Goal: Transaction & Acquisition: Book appointment/travel/reservation

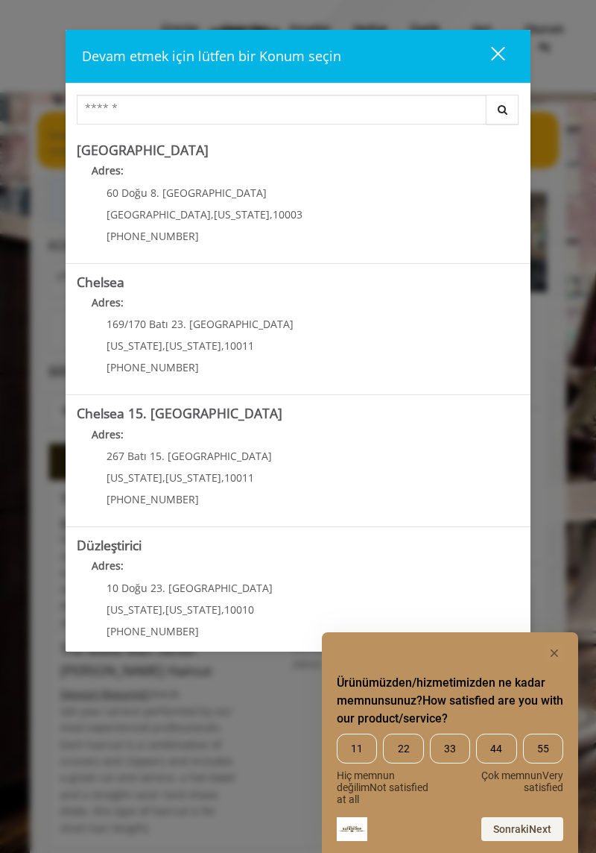
click at [488, 51] on div "kapalı" at bounding box center [489, 56] width 30 height 22
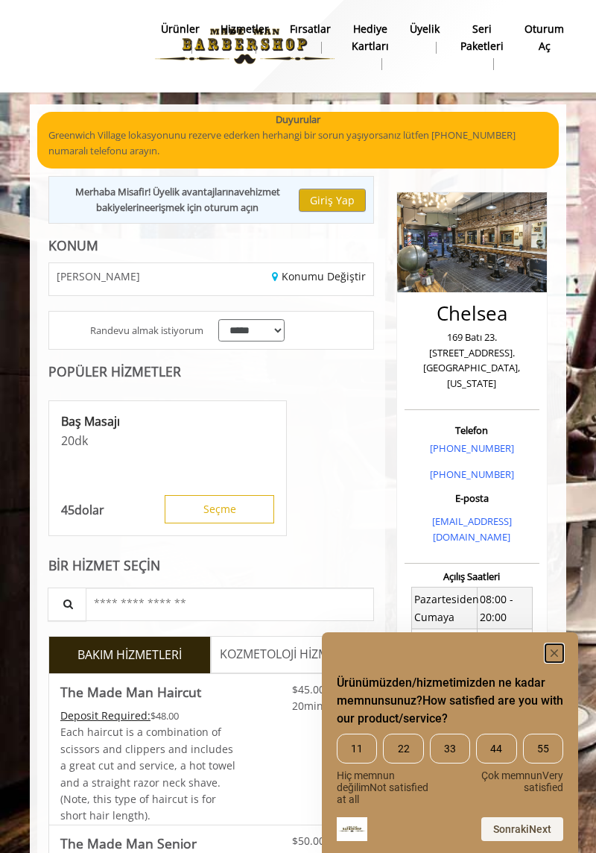
click at [555, 649] on rect "Anketi gizle" at bounding box center [555, 653] width 18 height 18
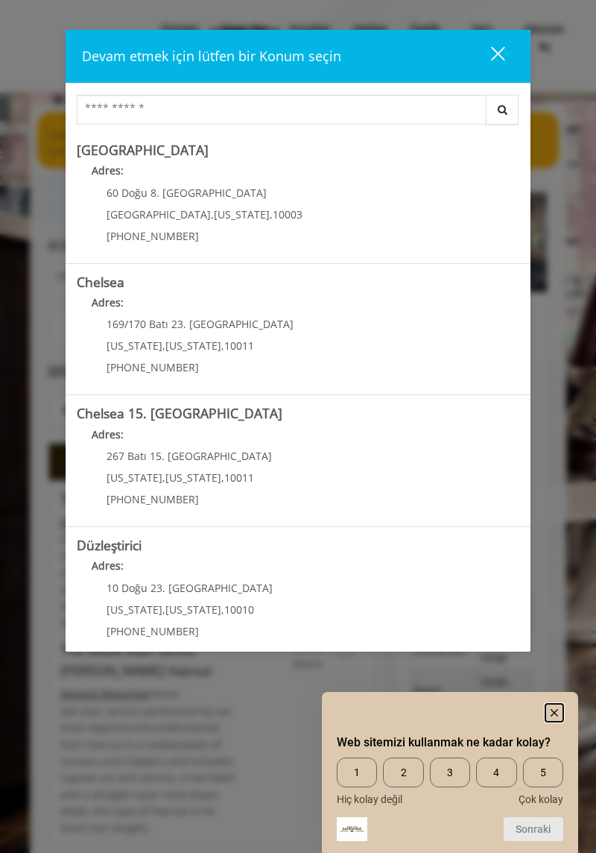
click at [553, 707] on rect "Anketi gizle" at bounding box center [555, 713] width 18 height 18
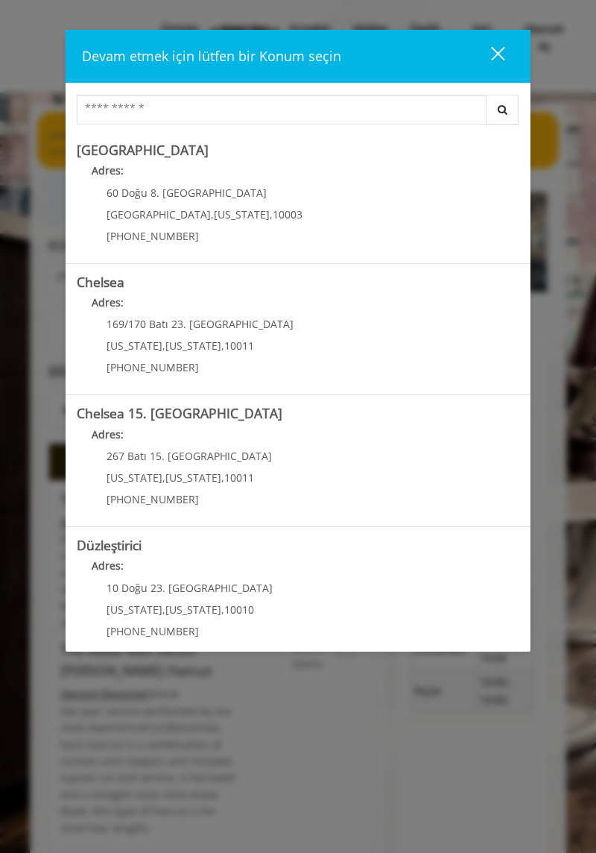
click at [492, 48] on div "iletişim kutusunu kapat" at bounding box center [498, 53] width 14 height 14
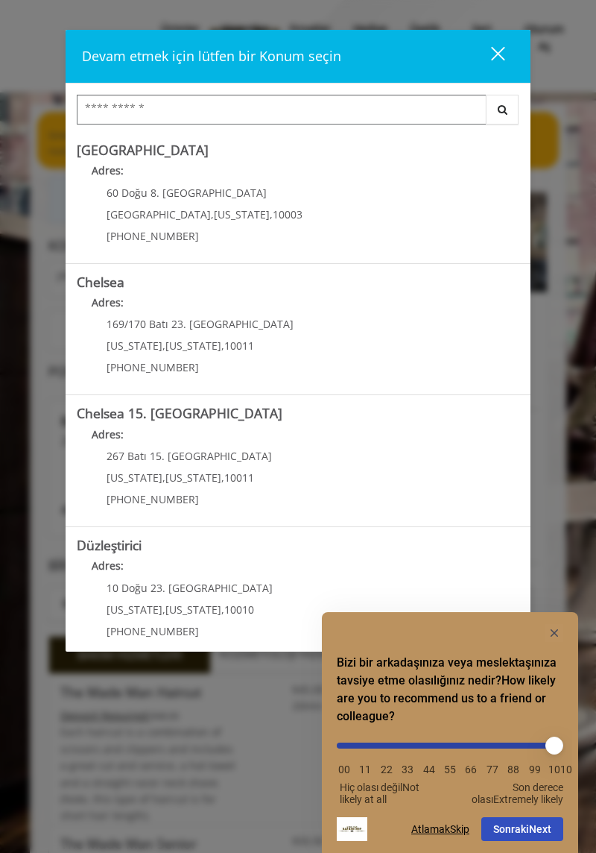
type input "**"
click at [574, 510] on div "Devam etmek için lütfen bir Konum seçin kapalı Aramak Greenwich Köyü Adres: 60 …" at bounding box center [298, 426] width 596 height 853
click at [546, 830] on button "Sonraki Next" at bounding box center [523, 829] width 82 height 24
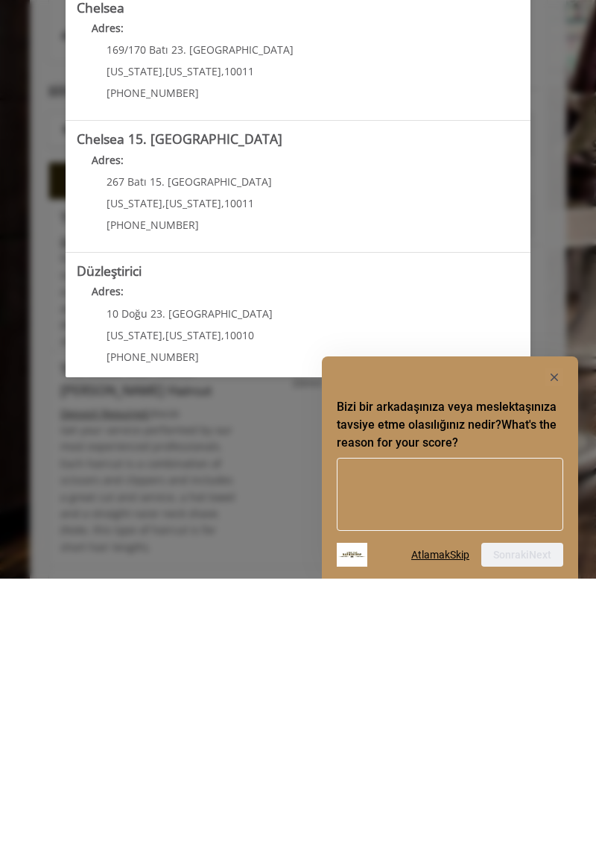
scroll to position [204, 0]
click at [561, 654] on rect "Anketi gizle" at bounding box center [555, 652] width 18 height 18
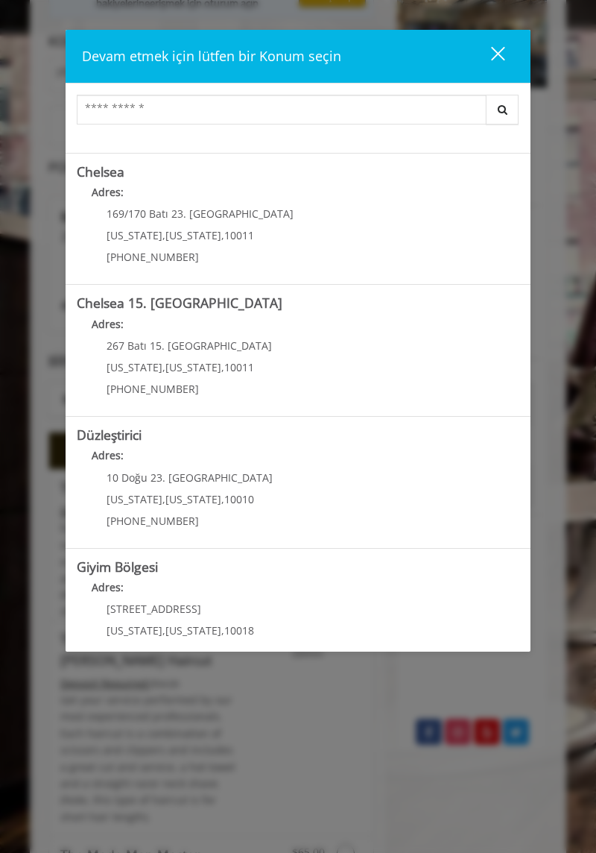
scroll to position [116, 0]
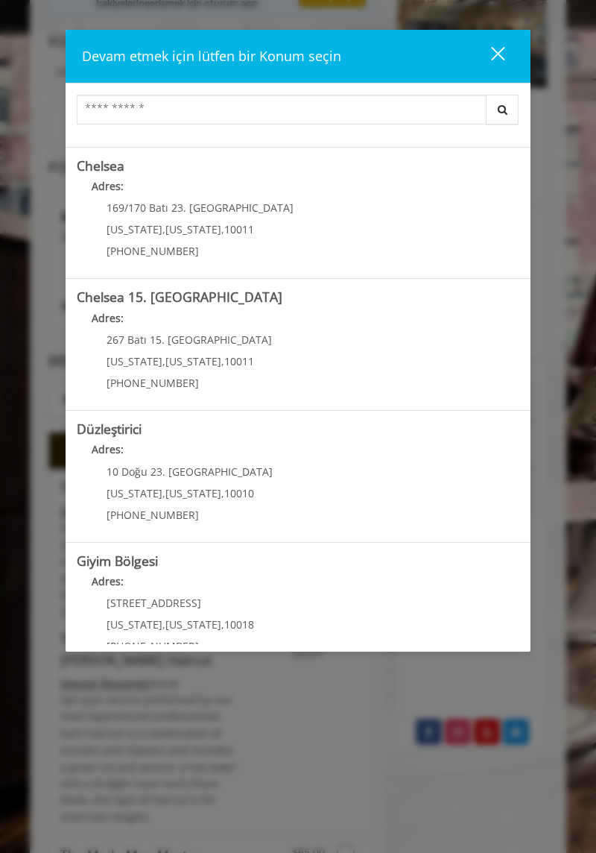
click at [453, 463] on "Adres:" at bounding box center [298, 453] width 443 height 24
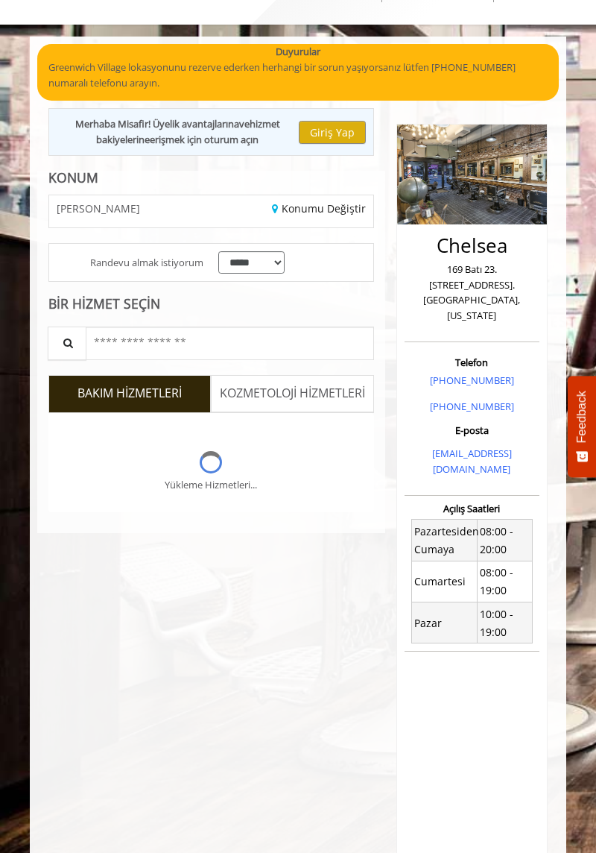
scroll to position [204, 0]
